Goal: Information Seeking & Learning: Learn about a topic

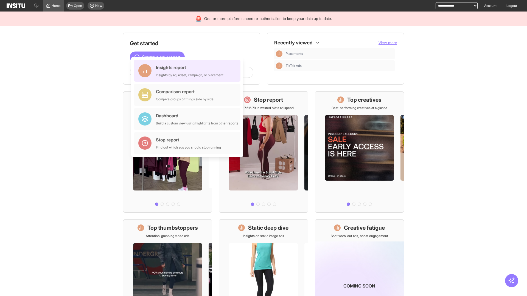
click at [189, 71] on div "Insights report Insights by ad, adset, campaign, or placement" at bounding box center [190, 70] width 68 height 13
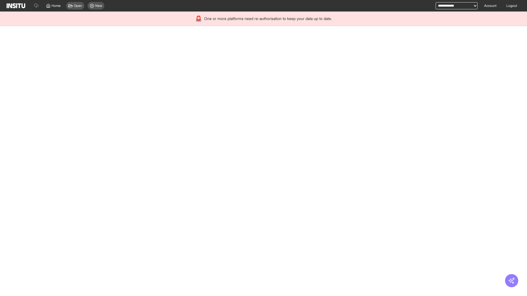
select select "**"
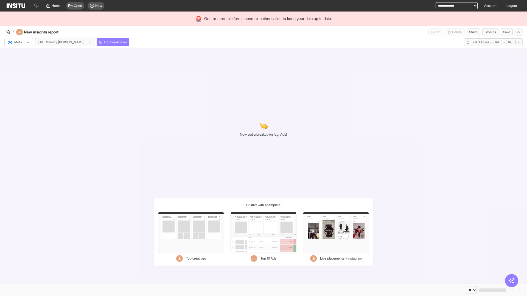
click at [19, 42] on div at bounding box center [14, 42] width 15 height 5
click at [20, 63] on span "TikTok" at bounding box center [19, 63] width 9 height 5
